Goal: Check status: Check status

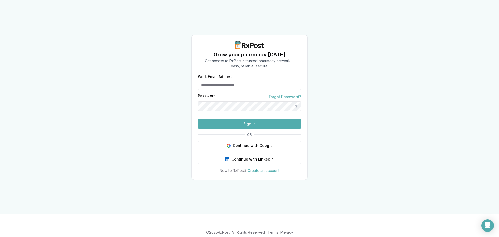
type input "**********"
click at [279, 128] on button "Sign In" at bounding box center [249, 123] width 103 height 9
click at [265, 128] on button "Sign In" at bounding box center [249, 123] width 103 height 9
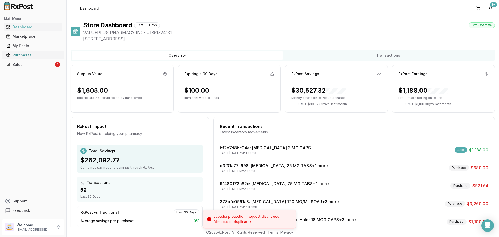
click at [28, 56] on div "Purchases" at bounding box center [33, 55] width 54 height 5
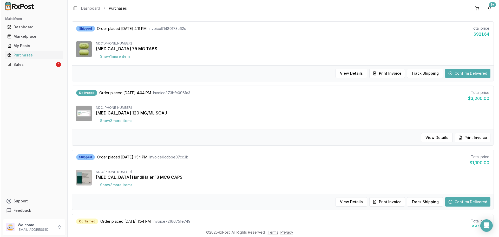
scroll to position [156, 0]
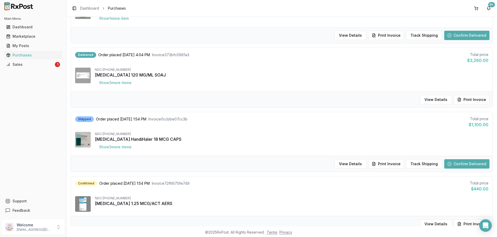
click at [478, 165] on button "Confirm Delivered" at bounding box center [466, 163] width 45 height 9
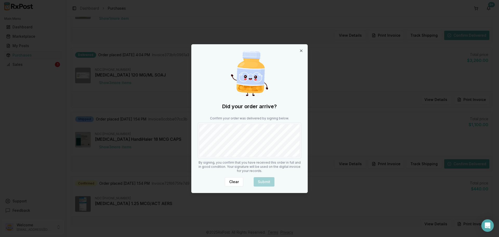
click at [184, 142] on body "Main Menu Dashboard Marketplace My Posts Purchases Sales 1 Support Feedback Wel…" at bounding box center [248, 118] width 497 height 237
click at [262, 182] on button "Submit" at bounding box center [264, 181] width 21 height 9
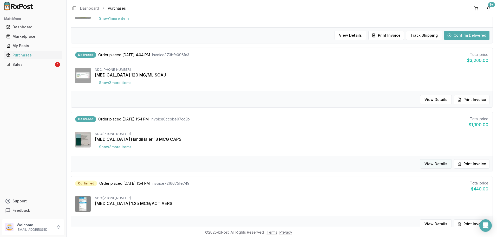
click at [436, 163] on button "View Details" at bounding box center [436, 163] width 32 height 9
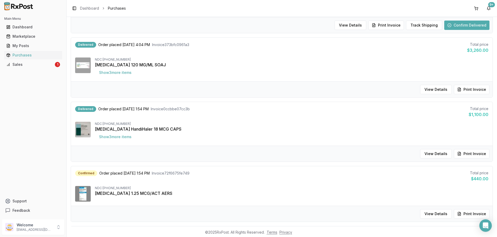
scroll to position [182, 0]
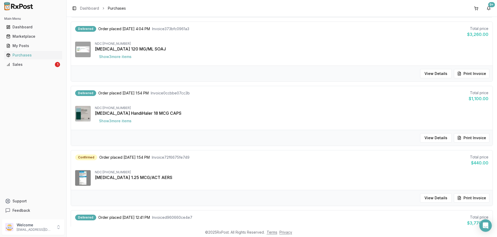
click at [462, 133] on button "Print Invoice" at bounding box center [472, 137] width 36 height 9
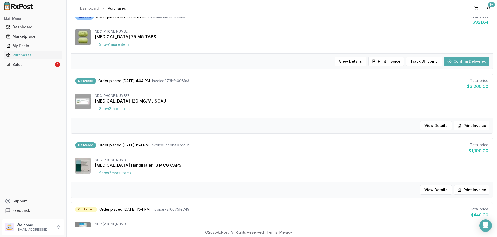
scroll to position [104, 0]
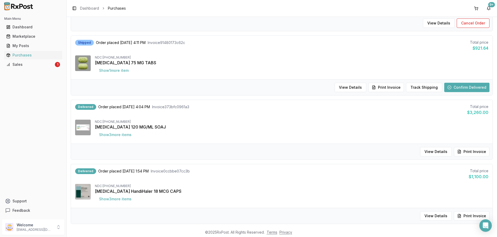
click at [462, 88] on button "Confirm Delivered" at bounding box center [466, 87] width 45 height 9
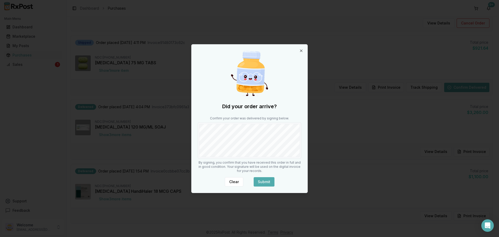
click at [263, 182] on button "Submit" at bounding box center [264, 181] width 21 height 9
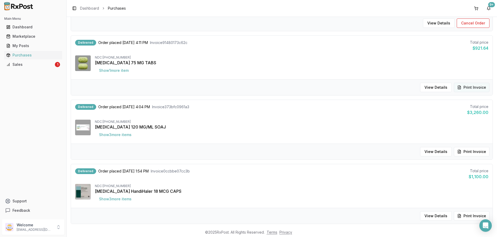
click at [477, 86] on button "Print Invoice" at bounding box center [472, 87] width 36 height 9
